Goal: Information Seeking & Learning: Learn about a topic

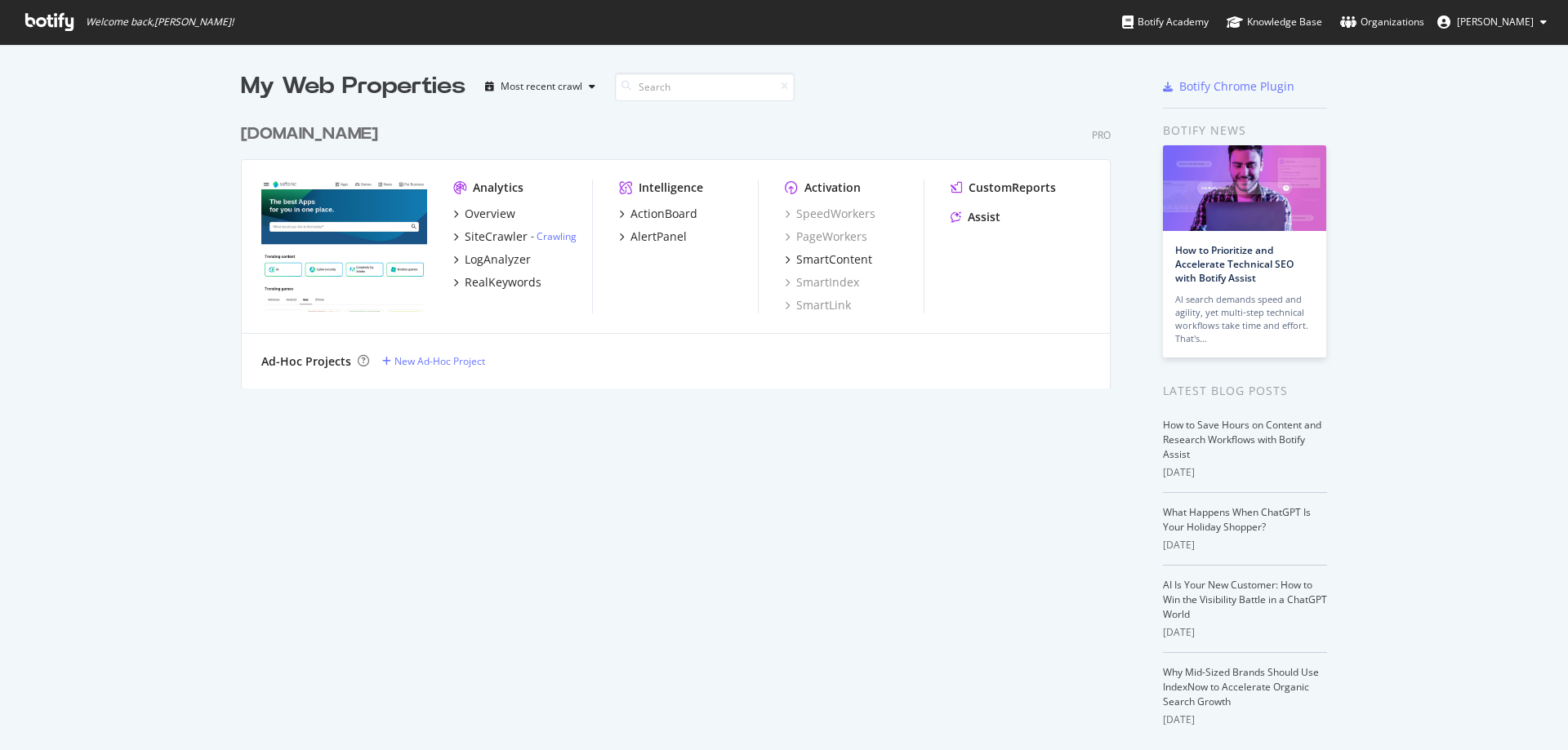
scroll to position [738, 1544]
click at [465, 214] on div "Overview" at bounding box center [490, 214] width 50 height 17
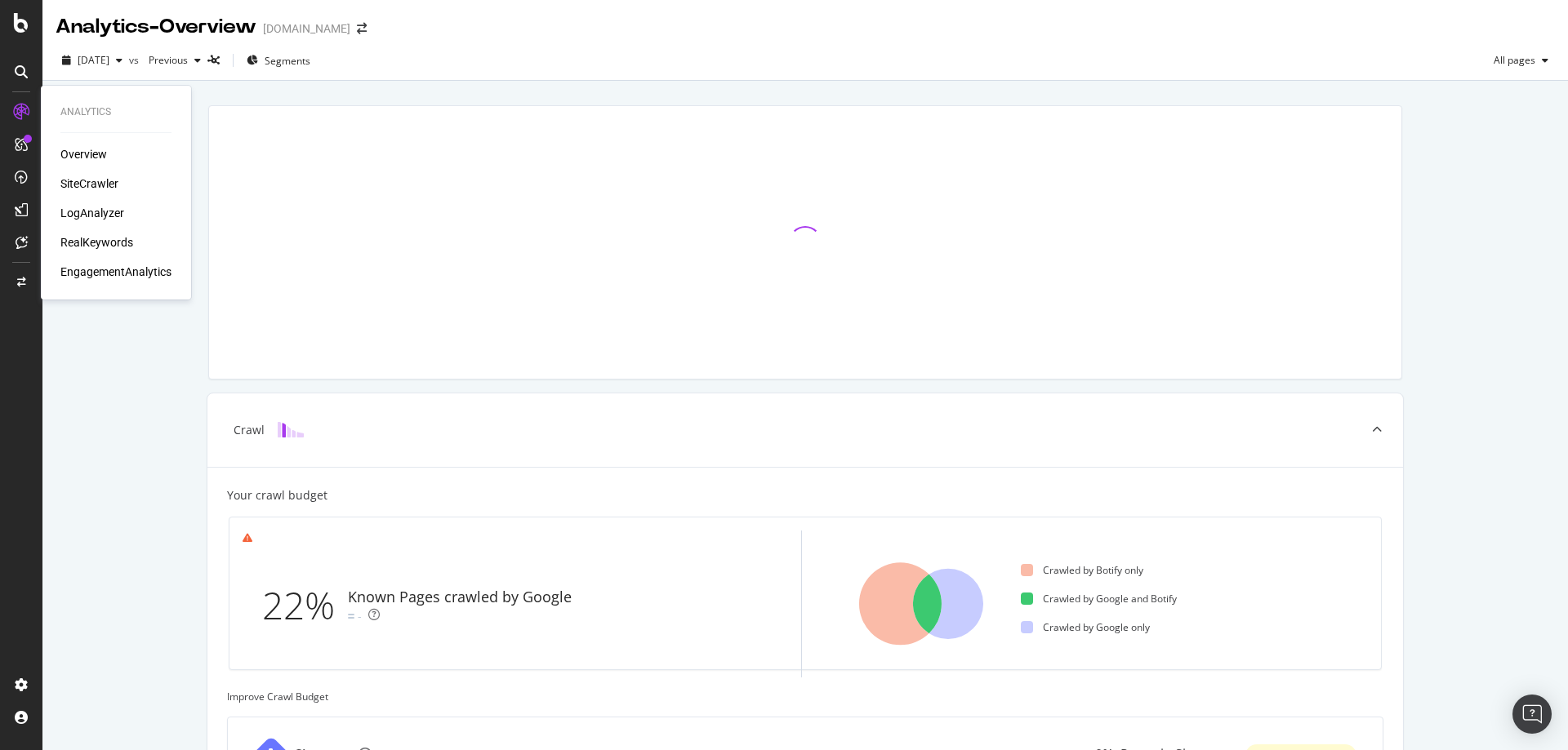
click at [87, 215] on div "LogAnalyzer" at bounding box center [92, 213] width 63 height 17
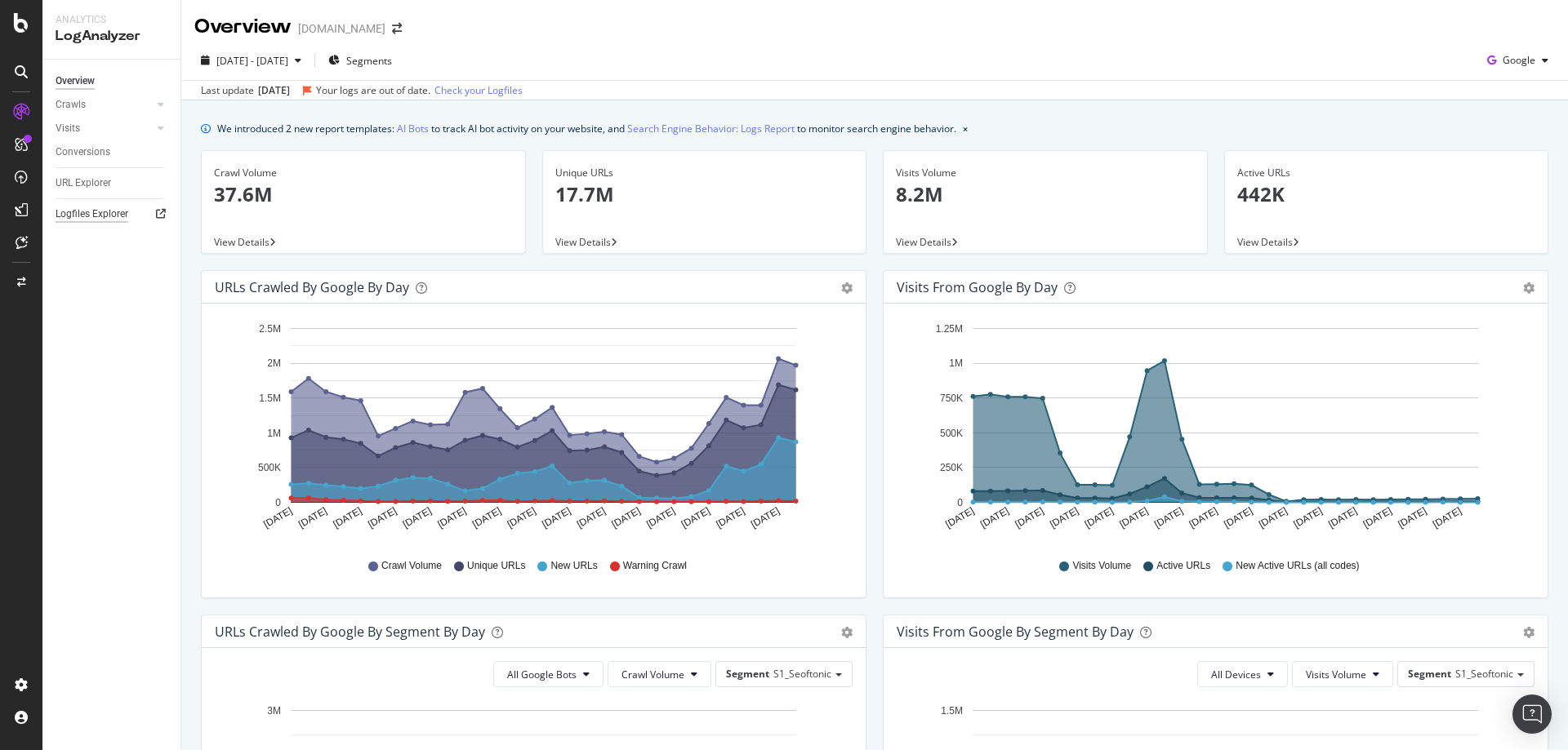
click at [102, 221] on div "Logfiles Explorer" at bounding box center [92, 214] width 73 height 17
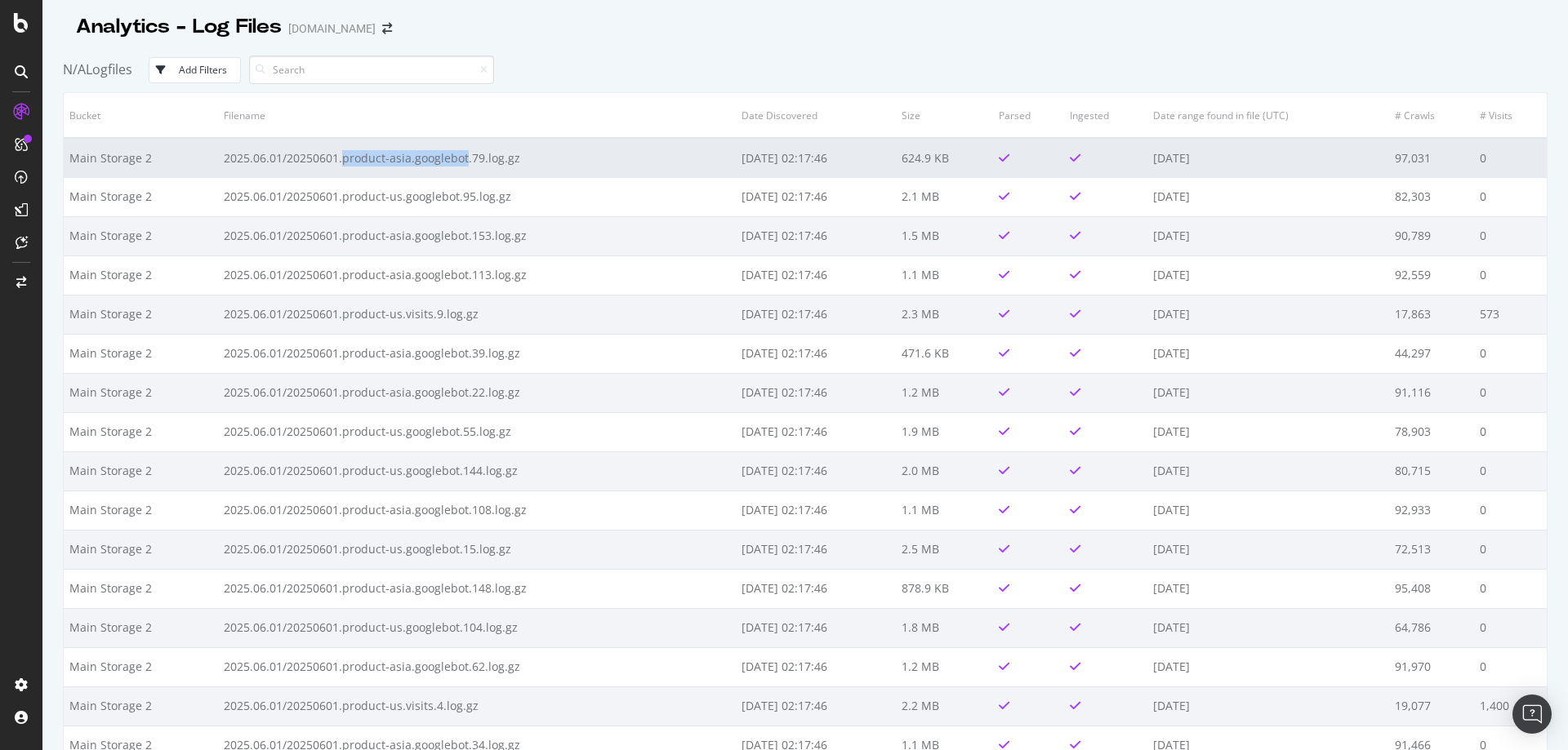
drag, startPoint x: 336, startPoint y: 161, endPoint x: 459, endPoint y: 166, distance: 123.1
click at [459, 166] on td "2025.06.01/20250601.product-asia.googlebot.79.log.gz" at bounding box center [476, 157] width 517 height 39
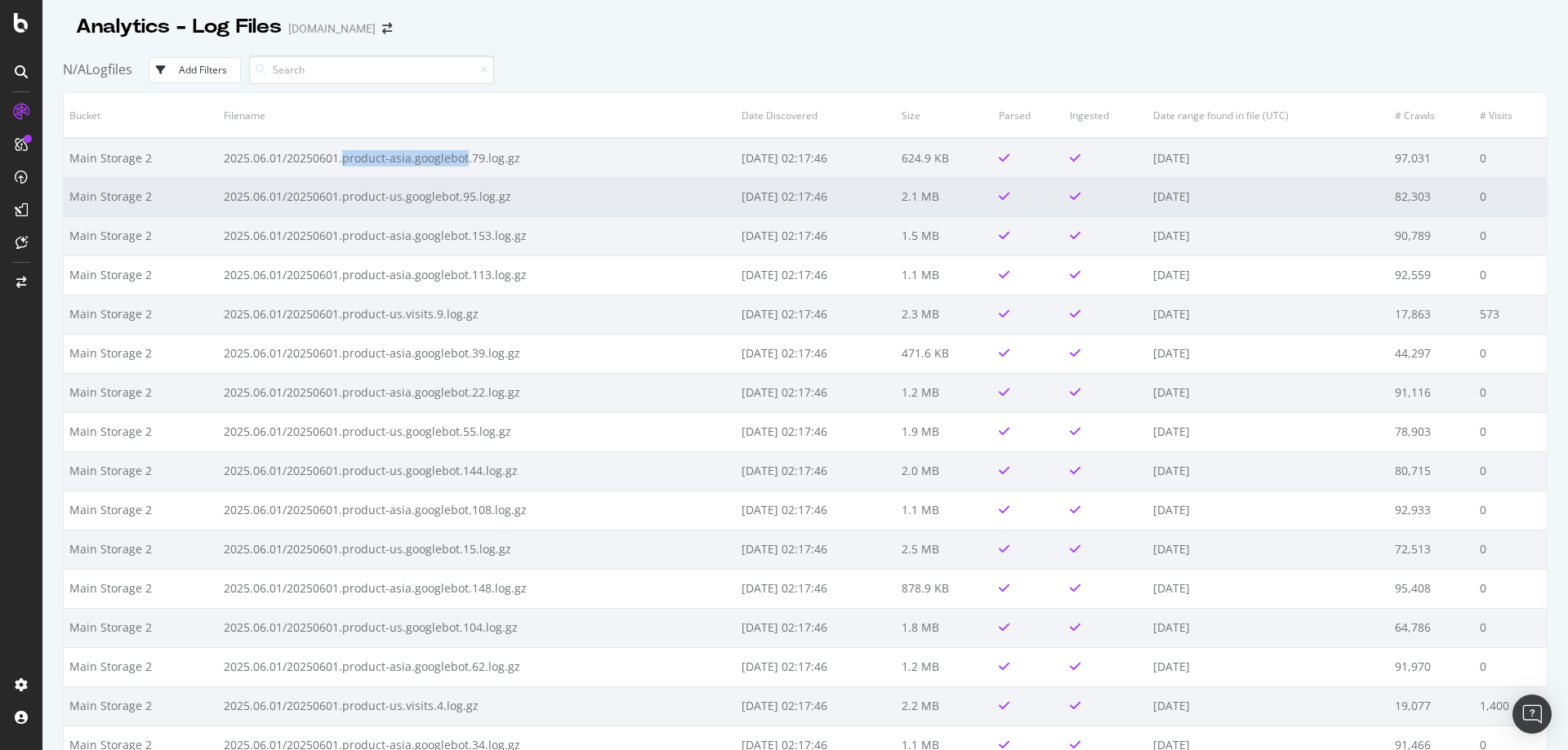
copy td "product-asia.googlebot"
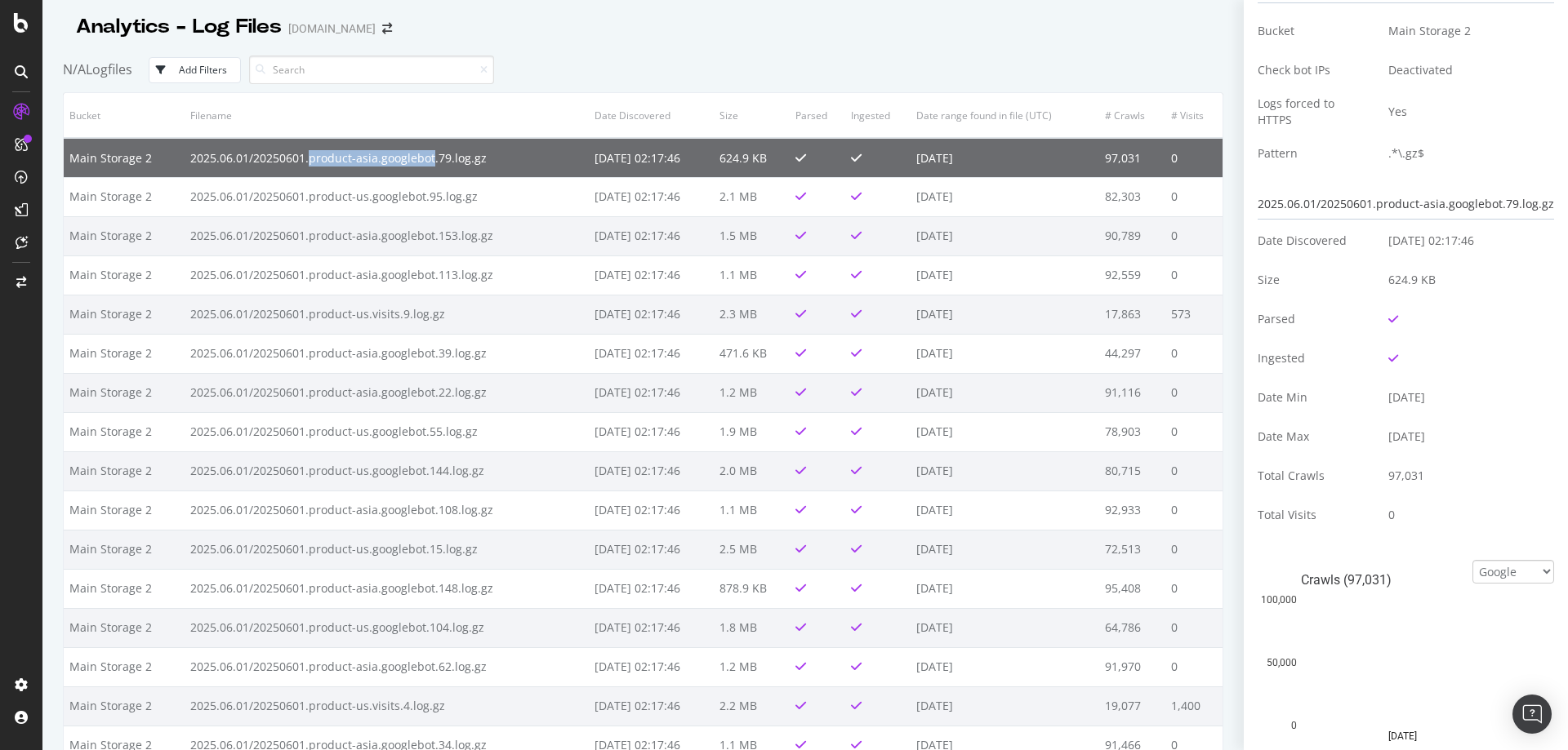
scroll to position [82, 0]
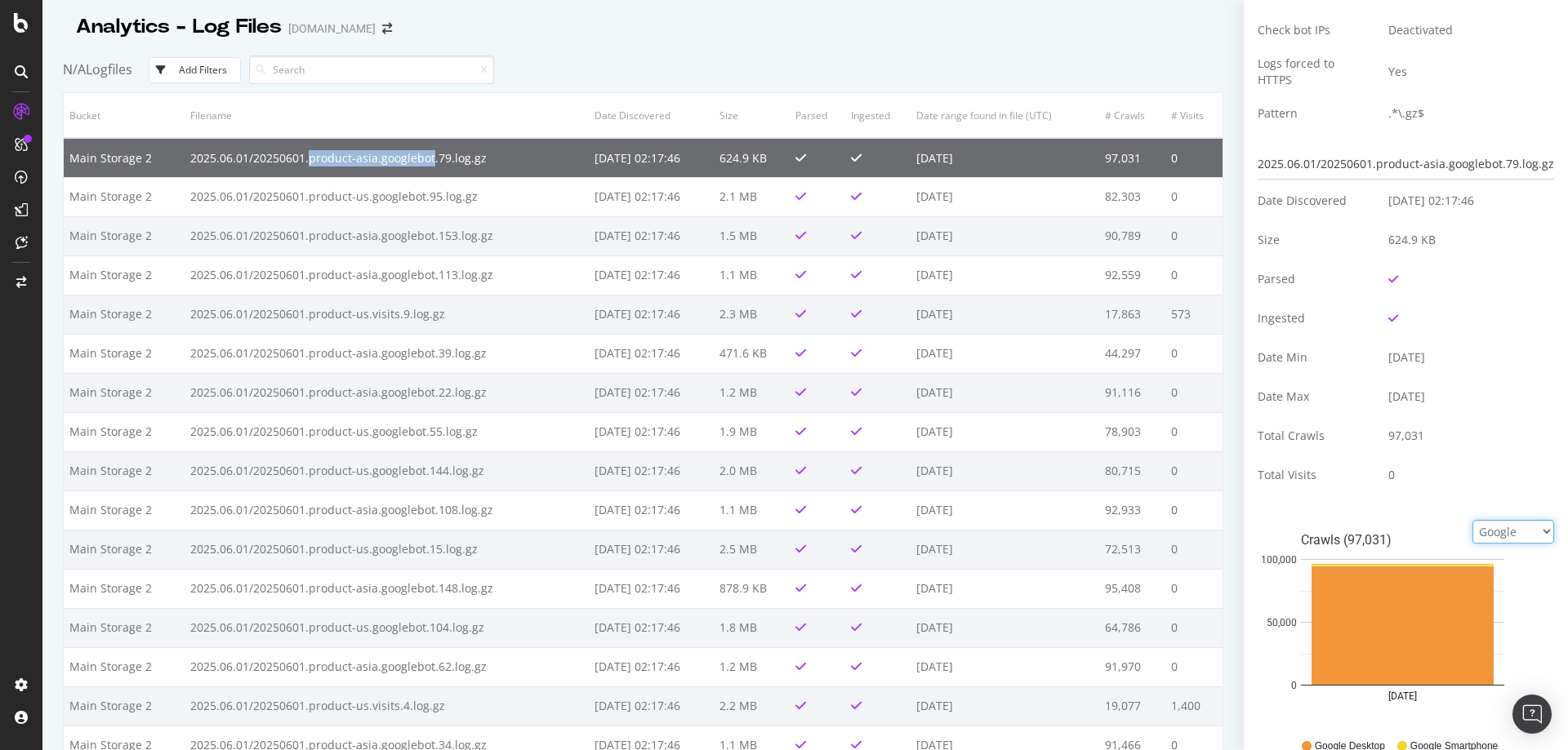
click at [1473, 534] on select "Google Bing OpenAI Other AI Bots" at bounding box center [1514, 531] width 82 height 23
click at [898, 43] on div at bounding box center [642, 44] width 1161 height 7
click at [1493, 531] on select "Google Bing OpenAI Other AI Bots" at bounding box center [1514, 531] width 82 height 23
click at [1473, 520] on select "Google Bing OpenAI Other AI Bots" at bounding box center [1514, 531] width 82 height 23
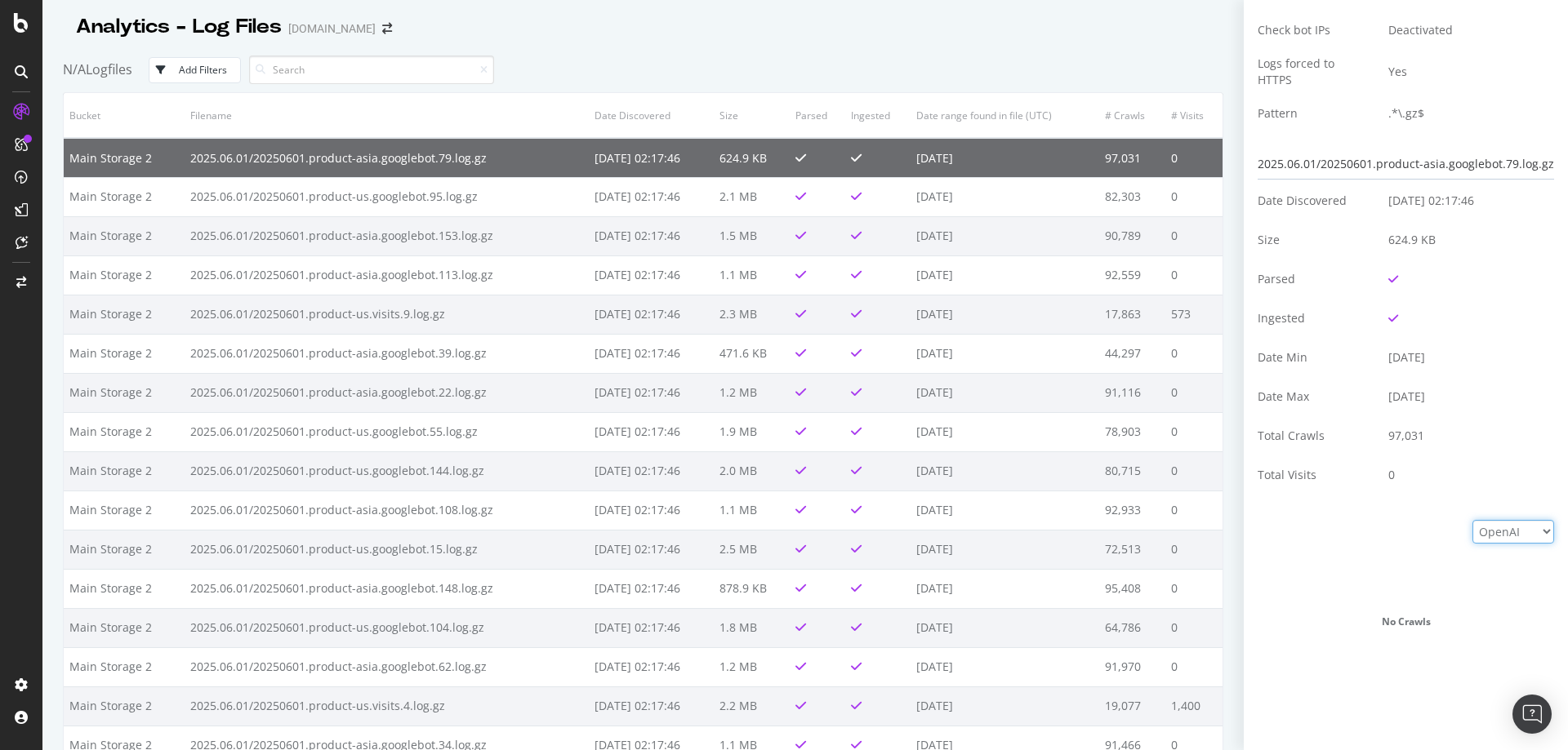
click at [1484, 531] on select "Google Bing OpenAI Other AI Bots" at bounding box center [1514, 531] width 82 height 23
click at [1473, 520] on select "Google Bing OpenAI Other AI Bots" at bounding box center [1514, 531] width 82 height 23
click at [1500, 539] on select "Google Bing OpenAI Other AI Bots" at bounding box center [1514, 531] width 82 height 23
click at [1473, 520] on select "Google Bing OpenAI Other AI Bots" at bounding box center [1514, 531] width 82 height 23
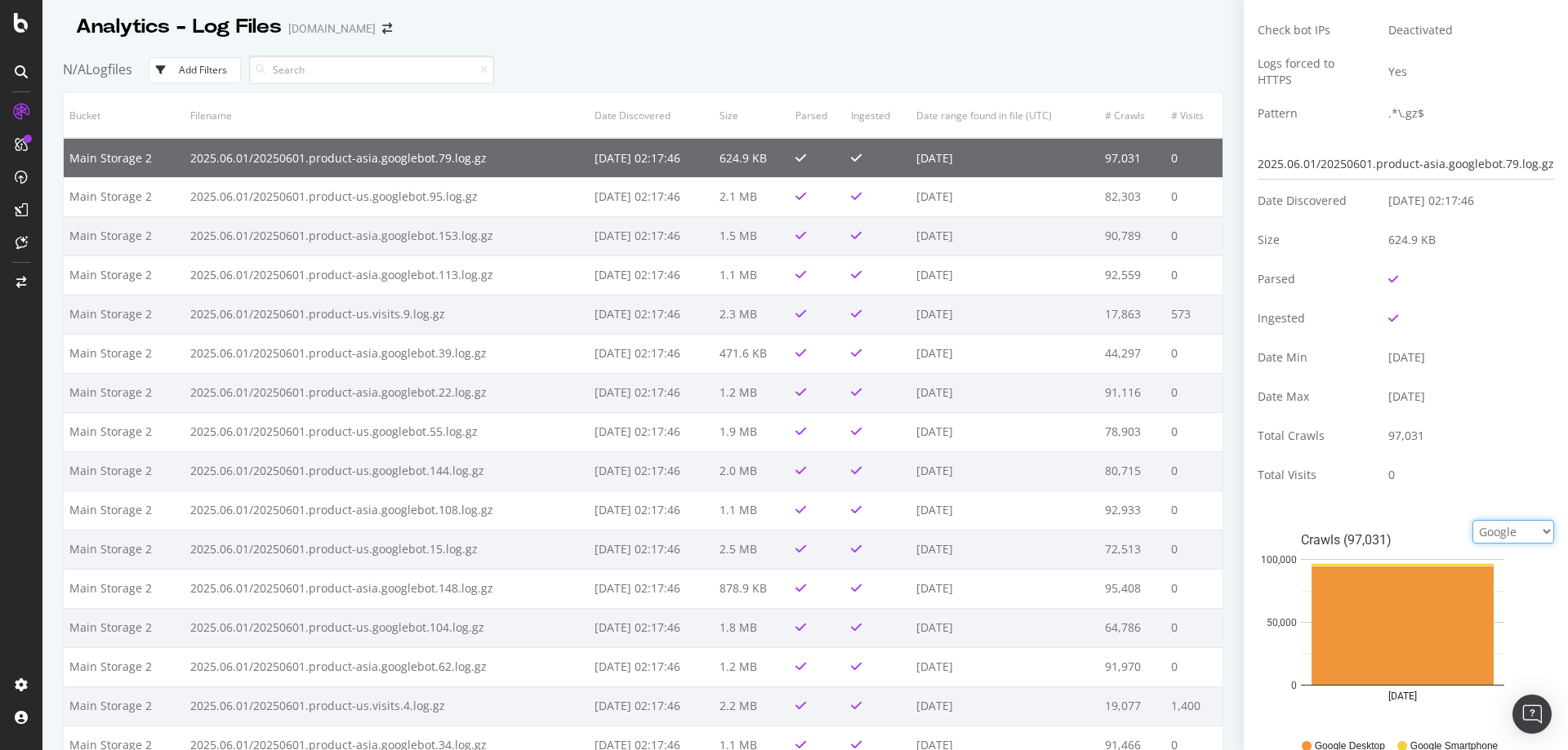
click at [1508, 528] on select "Google Bing OpenAI Other AI Bots" at bounding box center [1514, 531] width 82 height 23
click at [1473, 520] on select "Google Bing OpenAI Other AI Bots" at bounding box center [1514, 531] width 82 height 23
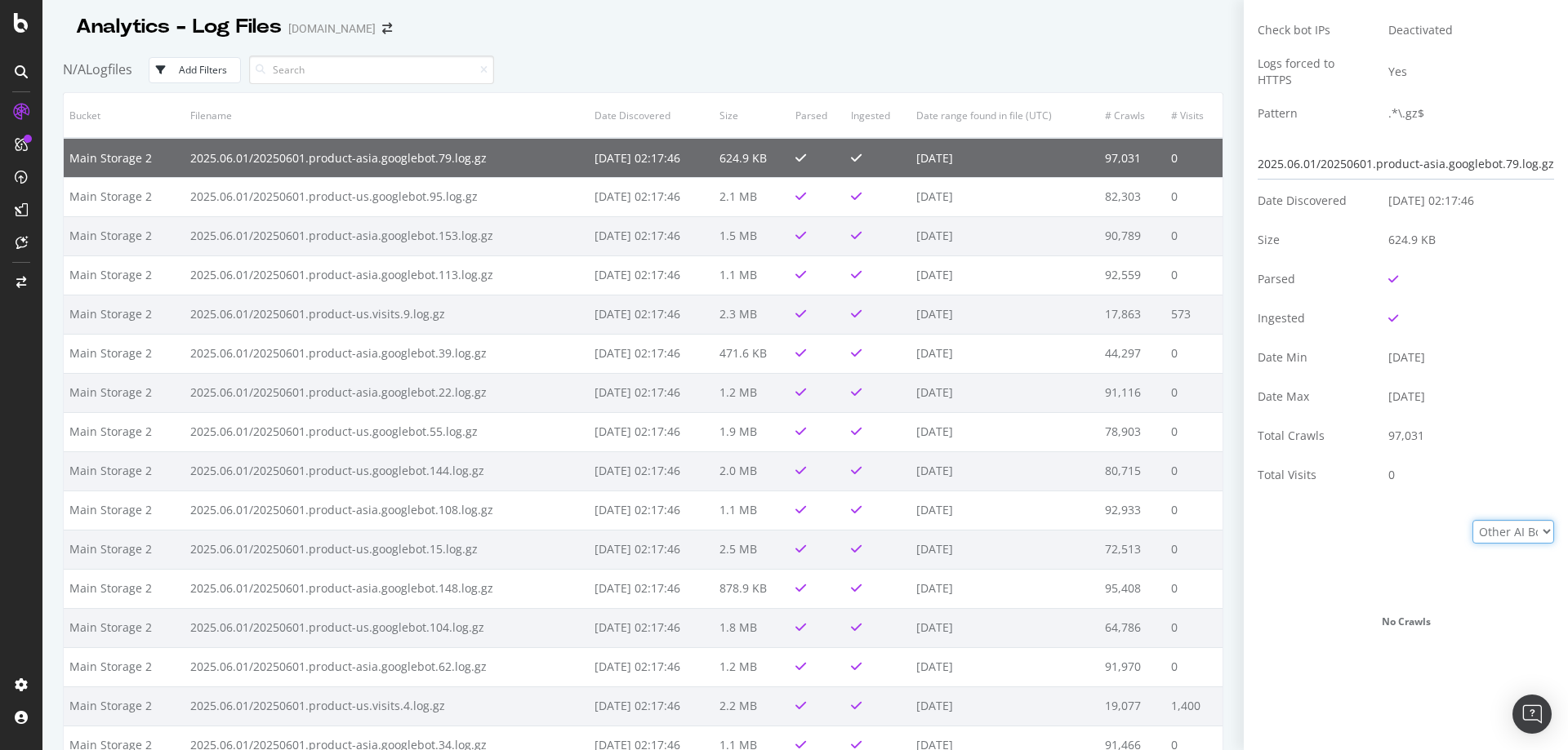
click at [1517, 530] on select "Google Bing OpenAI Other AI Bots" at bounding box center [1514, 531] width 82 height 23
select select "google"
click at [1473, 520] on select "Google Bing OpenAI Other AI Bots" at bounding box center [1514, 531] width 82 height 23
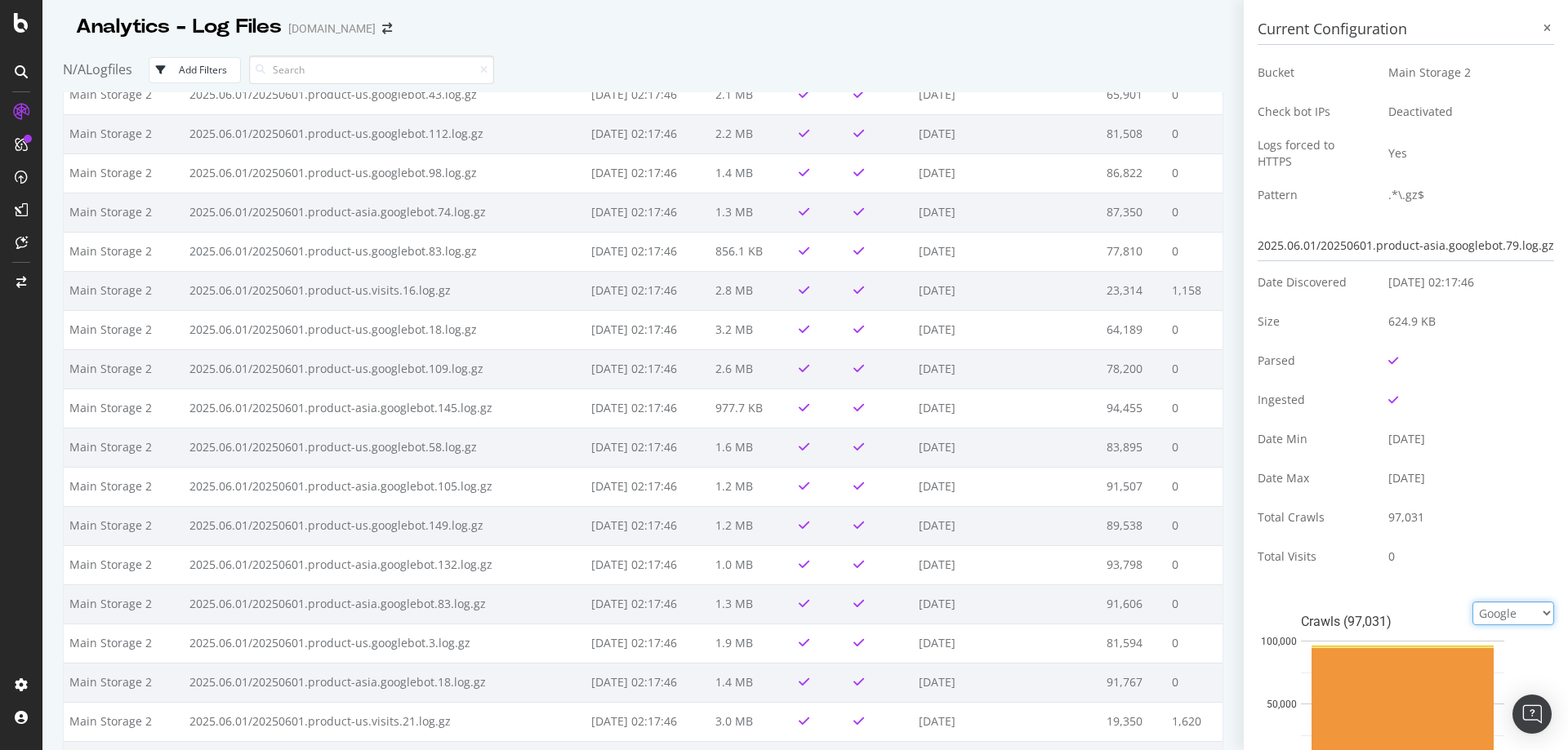
scroll to position [0, 0]
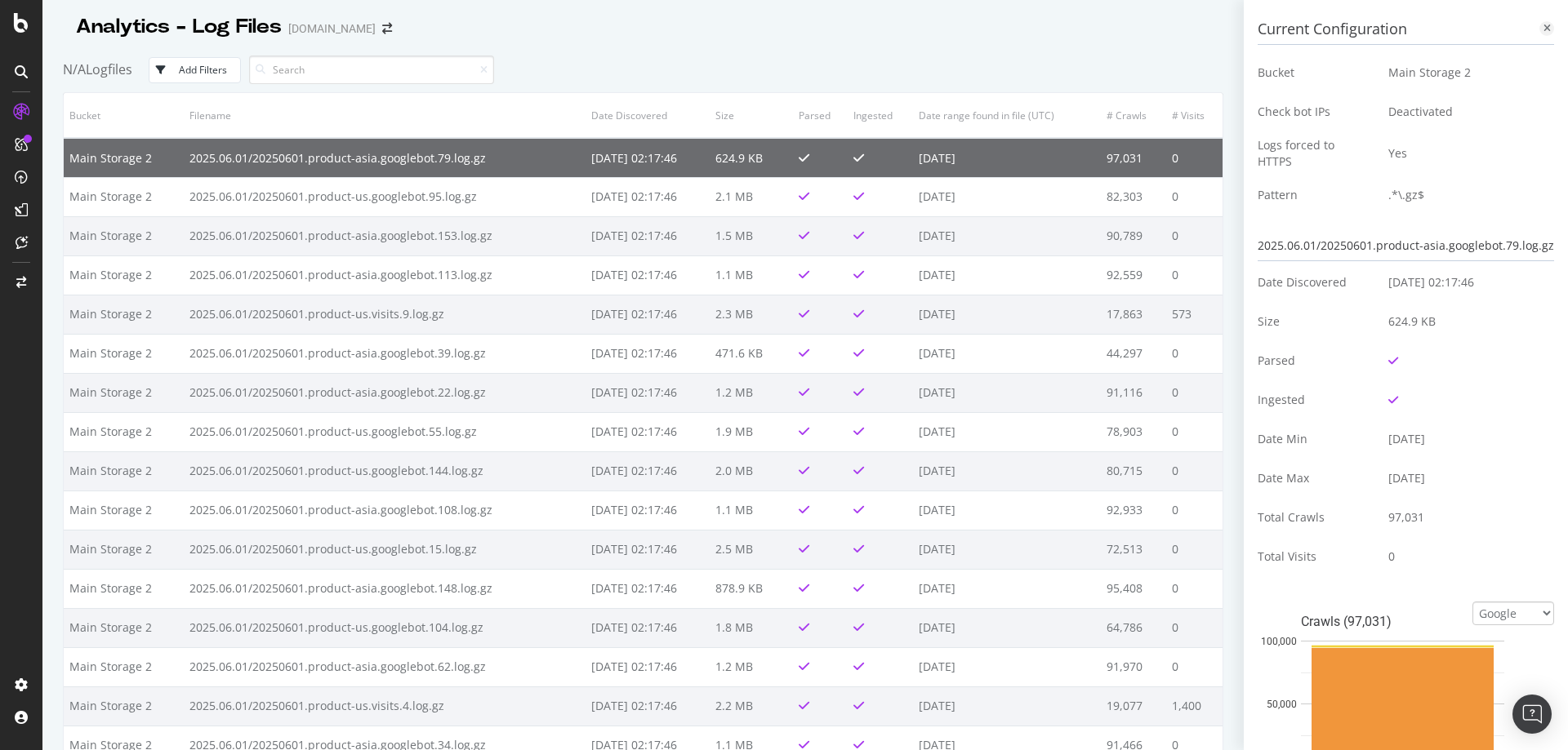
click at [1544, 26] on icon at bounding box center [1547, 28] width 7 height 10
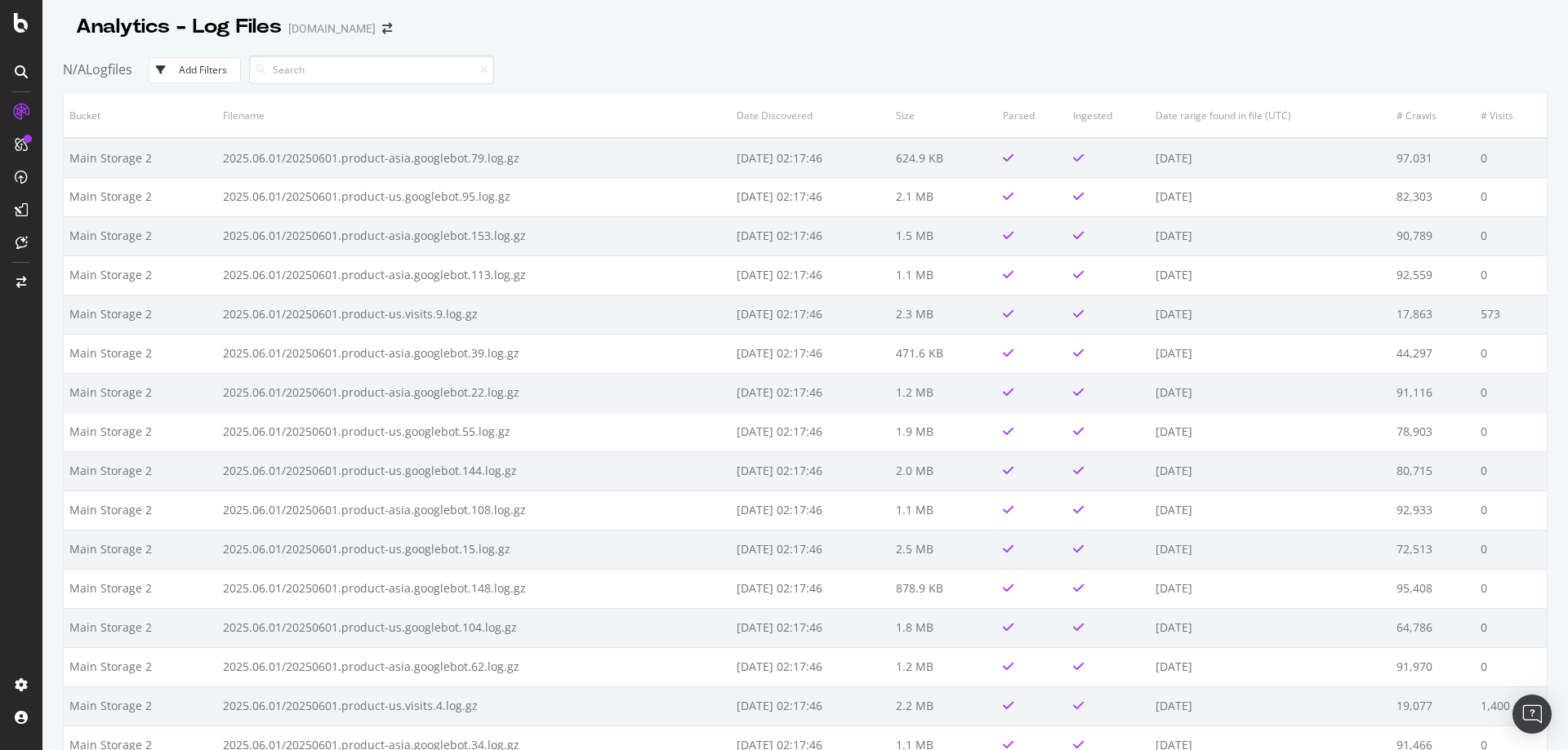
click at [81, 117] on th "Bucket" at bounding box center [140, 116] width 154 height 45
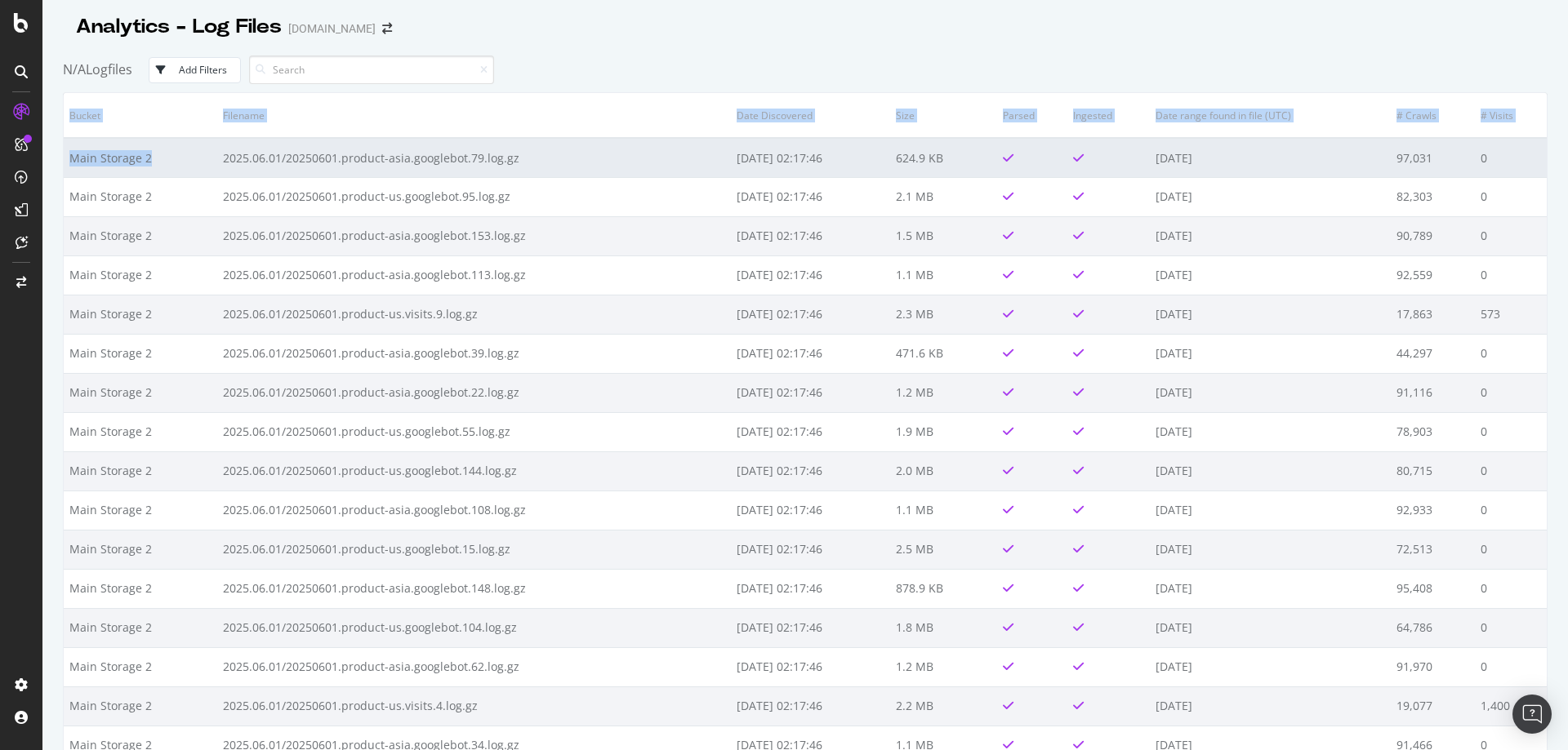
drag, startPoint x: 59, startPoint y: 158, endPoint x: 151, endPoint y: 168, distance: 92.5
click at [148, 168] on div "Analytics - Log Files Softonic.com N/A Logfiles Add Filters Bucket Filename Dat…" at bounding box center [805, 375] width 1526 height 750
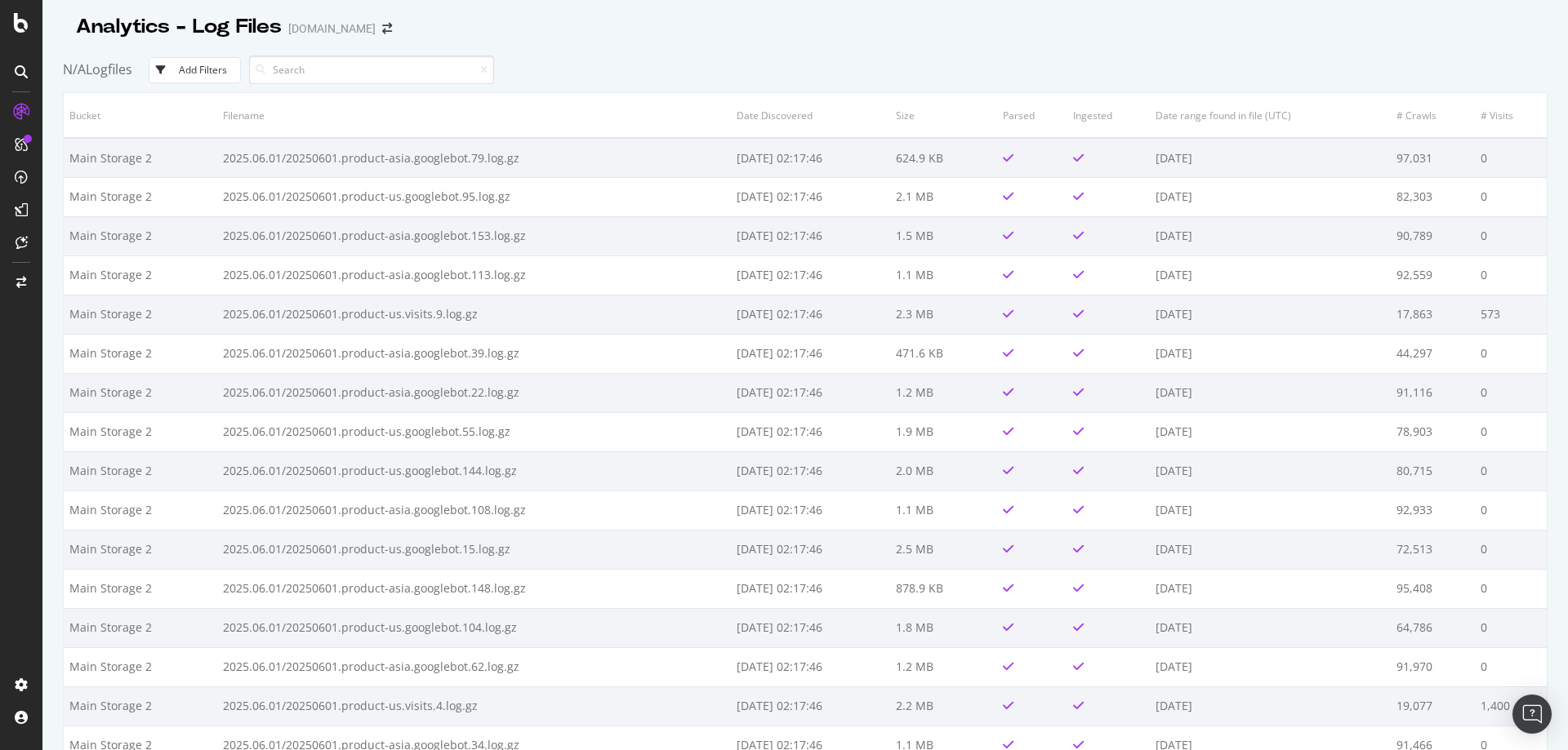
click at [755, 49] on div "N/A Logfiles Add Filters" at bounding box center [805, 70] width 1485 height 45
